Goal: Information Seeking & Learning: Learn about a topic

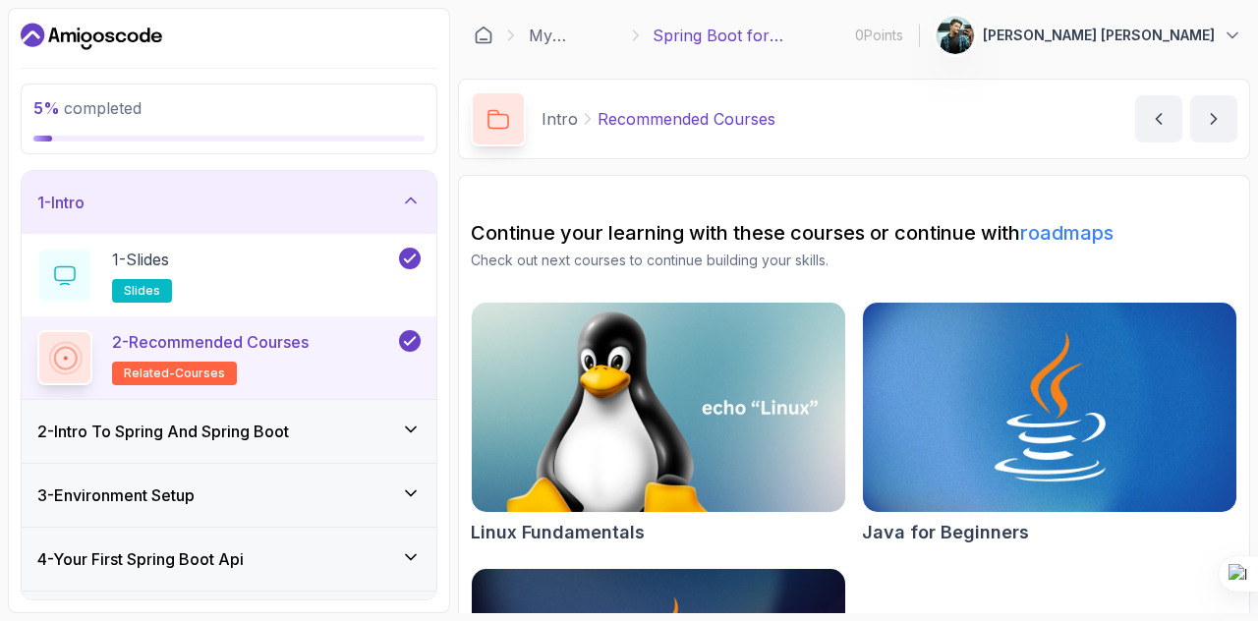
click at [346, 430] on div "2 - Intro To Spring And Spring Boot" at bounding box center [228, 432] width 383 height 24
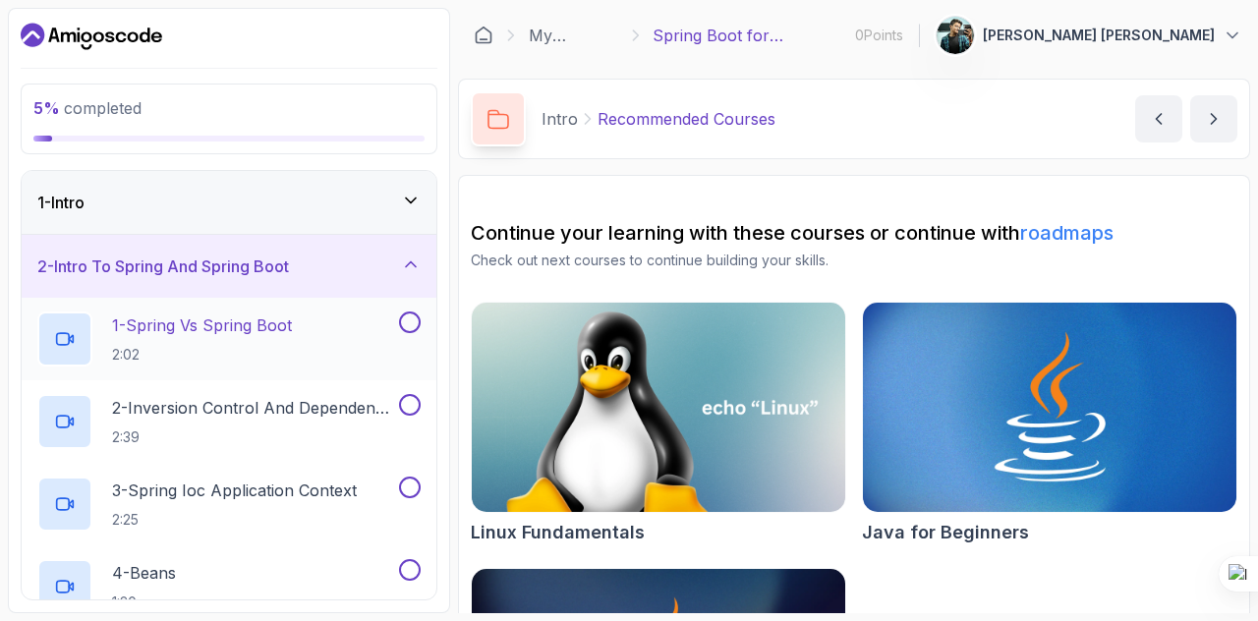
click at [261, 321] on p "1 - Spring Vs Spring Boot" at bounding box center [202, 326] width 180 height 24
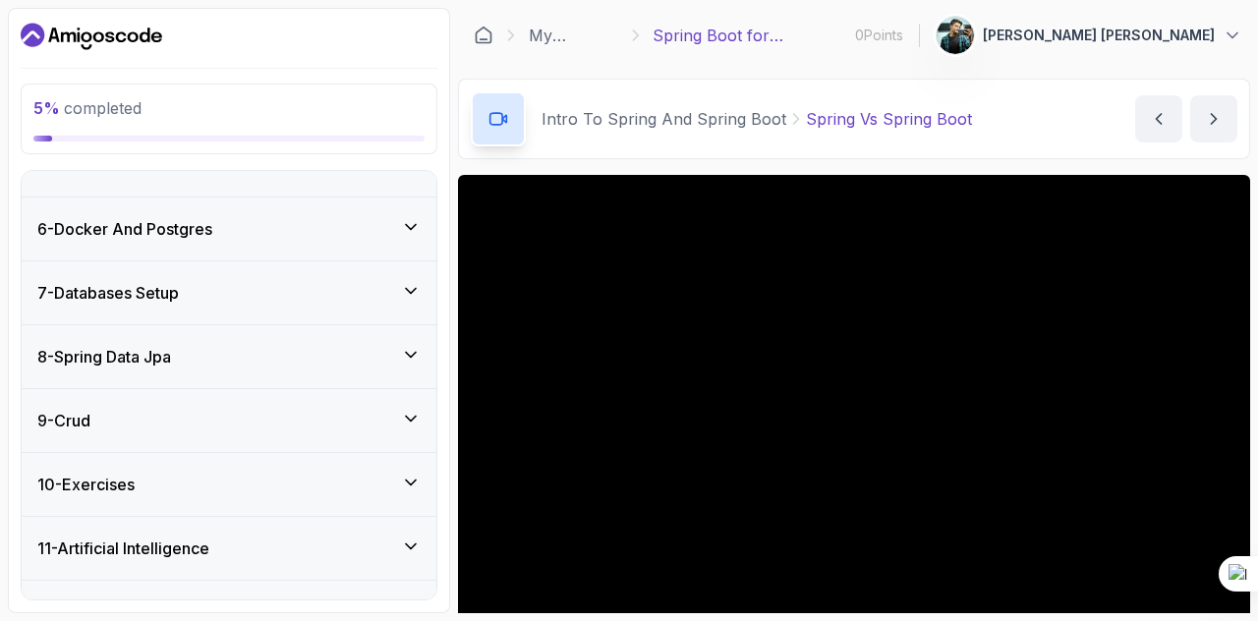
scroll to position [562, 0]
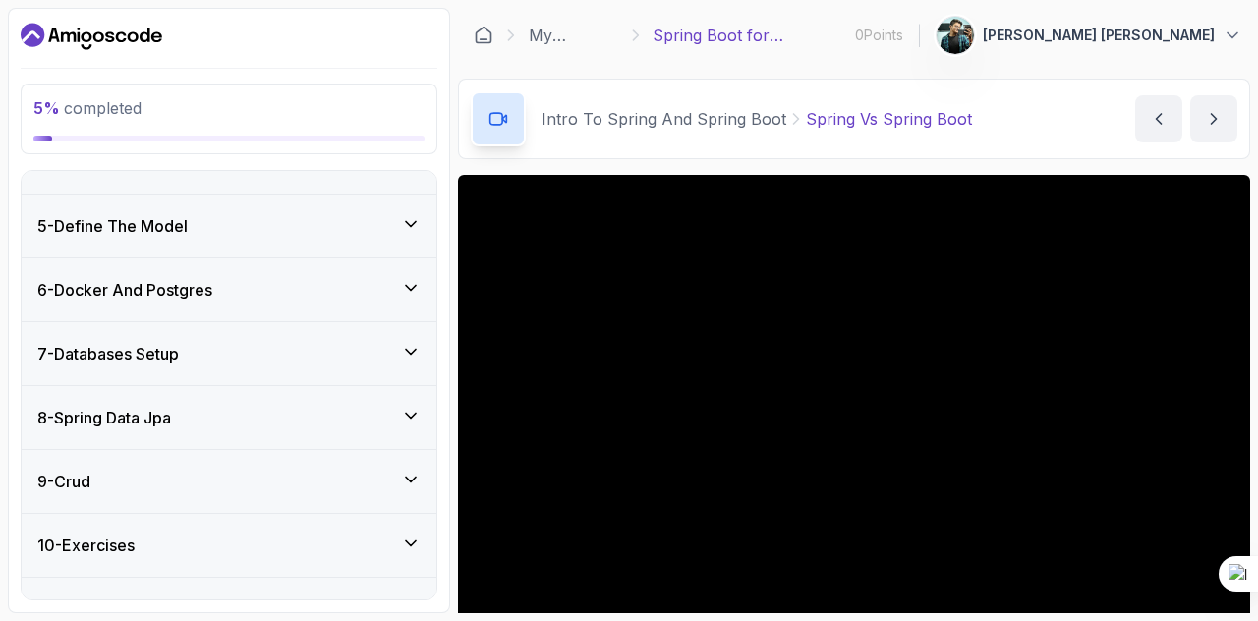
click at [212, 278] on h3 "6 - Docker And Postgres" at bounding box center [124, 290] width 175 height 24
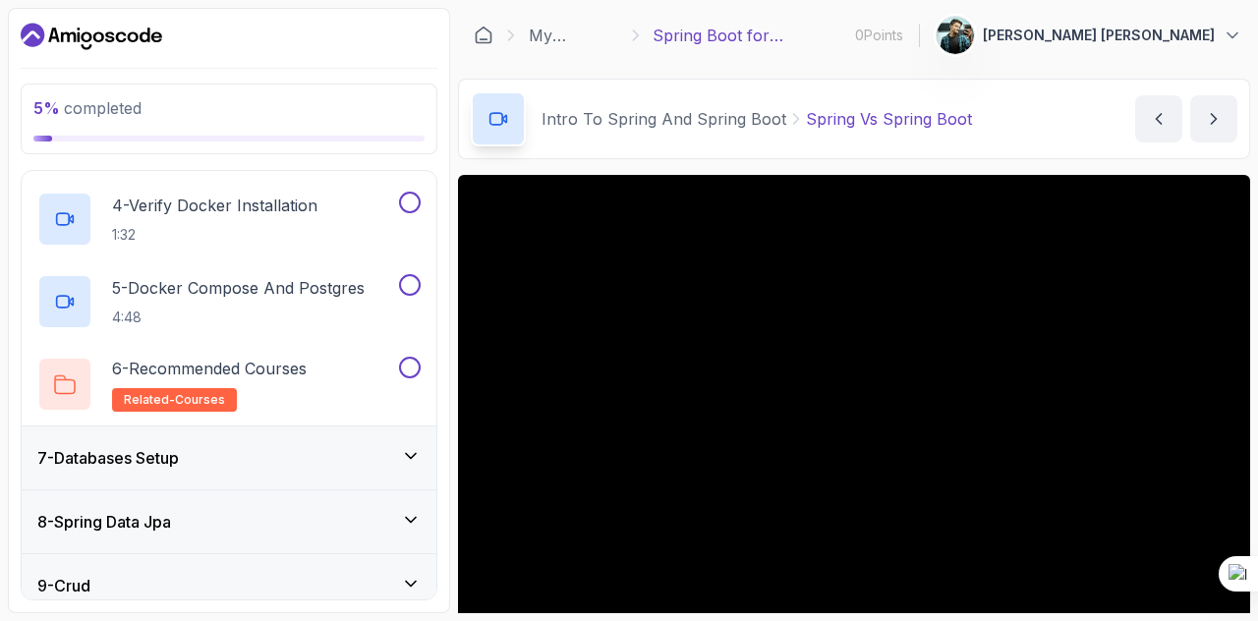
scroll to position [625, 0]
click at [165, 400] on span "related-courses" at bounding box center [174, 398] width 101 height 16
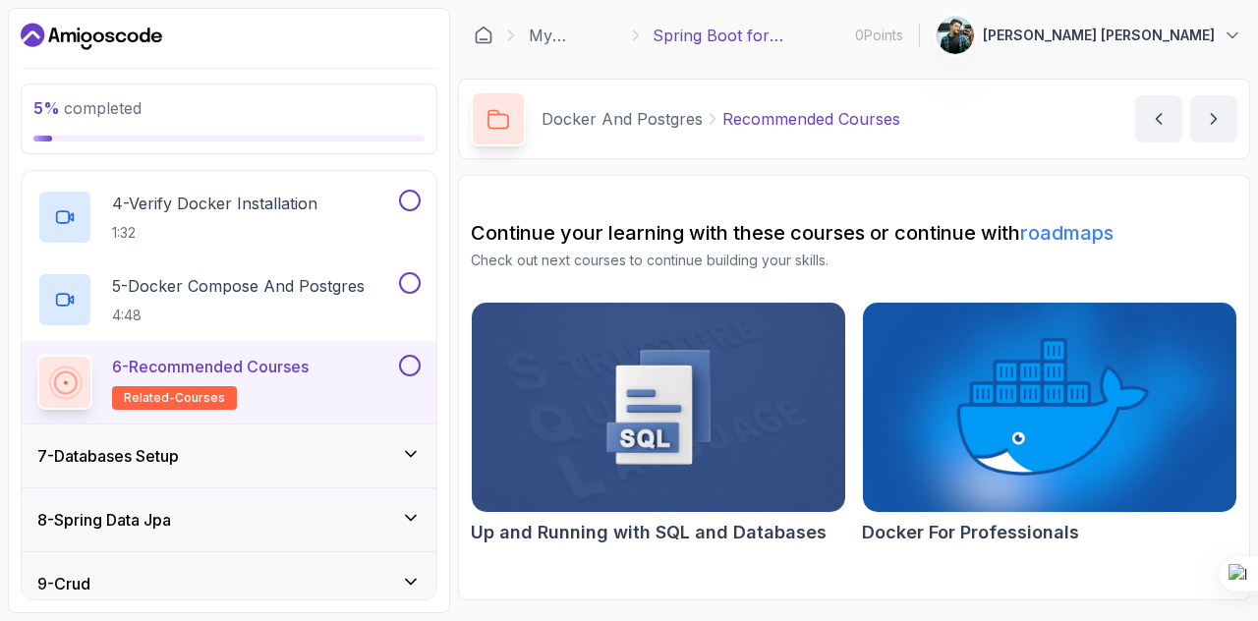
click at [175, 380] on h2 "6 - Recommended Courses related-courses" at bounding box center [210, 382] width 197 height 55
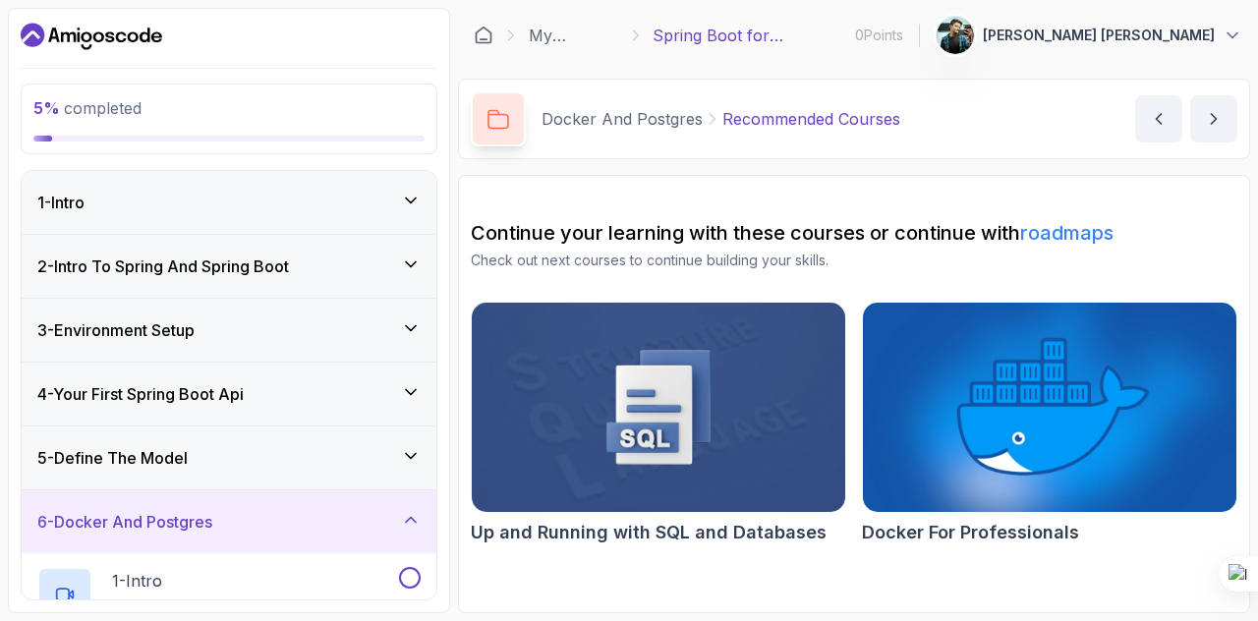
click at [291, 389] on div "4 - Your First Spring Boot Api" at bounding box center [228, 394] width 383 height 24
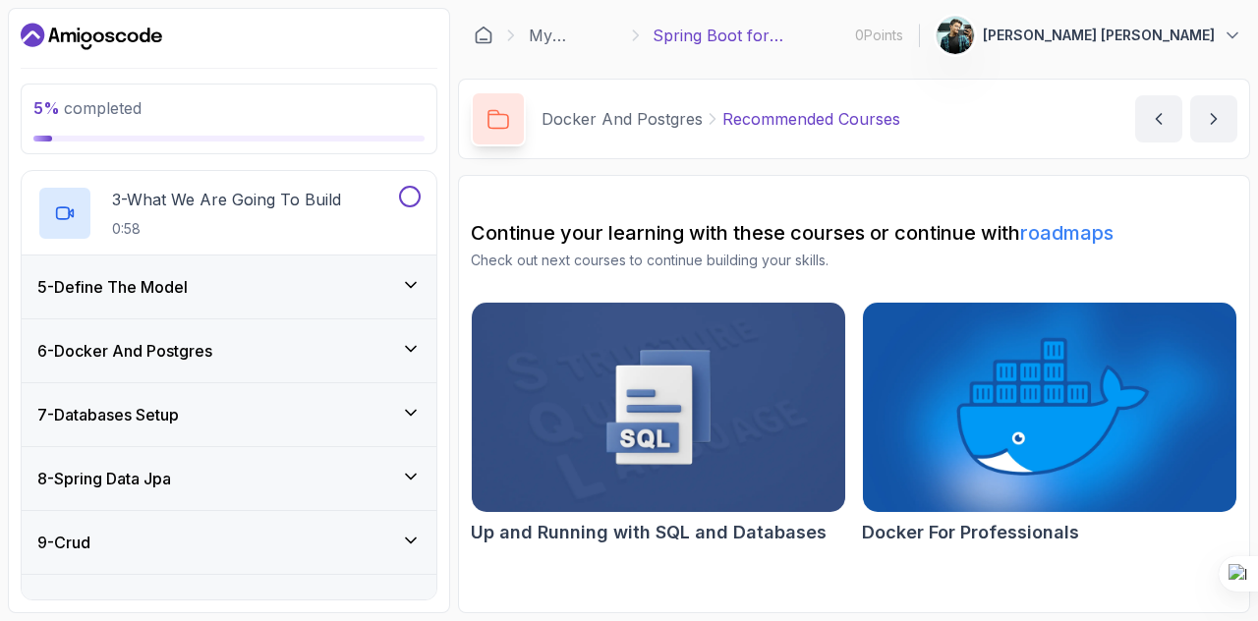
scroll to position [580, 0]
